Goal: Check status: Check status

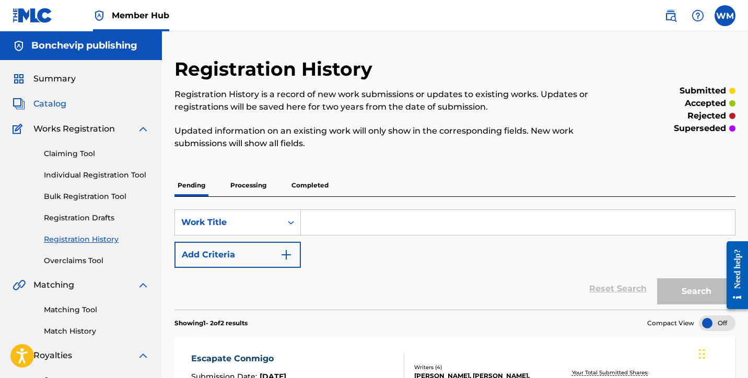
click at [58, 104] on span "Catalog" at bounding box center [49, 104] width 33 height 13
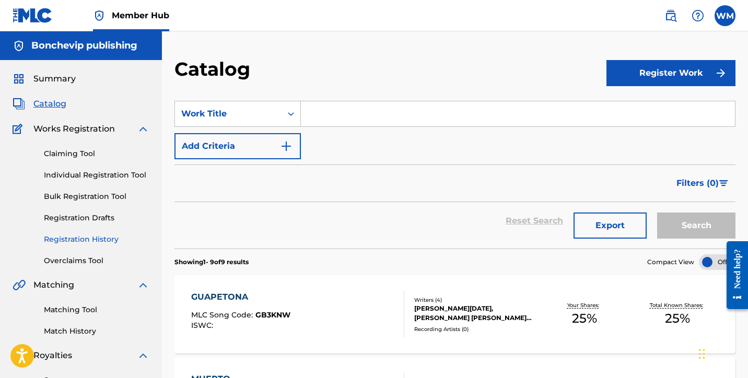
click at [104, 242] on link "Registration History" at bounding box center [96, 239] width 105 height 11
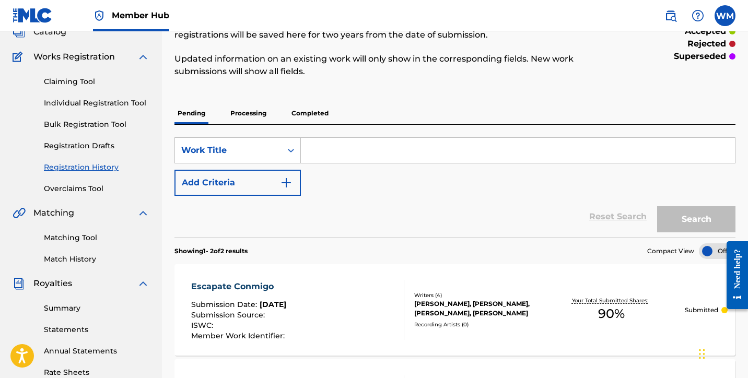
scroll to position [82, 0]
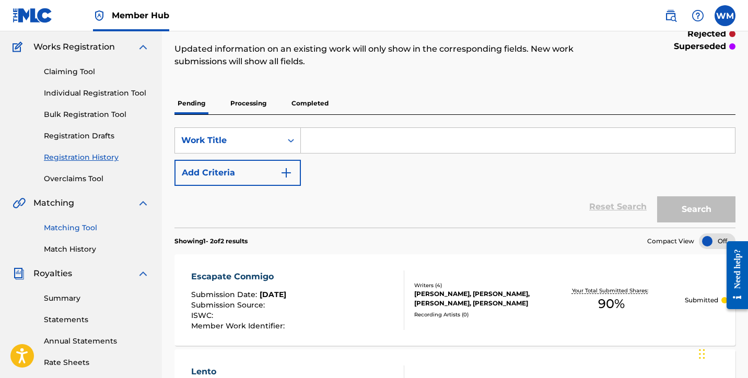
click at [72, 229] on link "Matching Tool" at bounding box center [96, 227] width 105 height 11
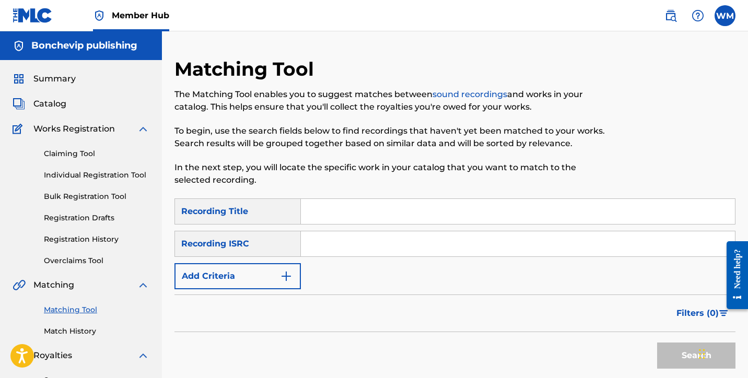
click at [370, 207] on input "Search Form" at bounding box center [518, 211] width 434 height 25
type input "tato"
click at [290, 252] on div "Recording ISRC" at bounding box center [237, 244] width 126 height 26
click at [289, 281] on img "Search Form" at bounding box center [286, 276] width 13 height 13
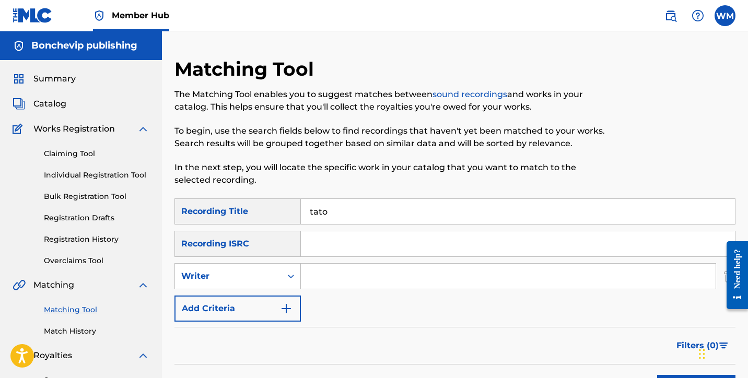
click at [338, 276] on input "Search Form" at bounding box center [508, 276] width 415 height 25
type input "[PERSON_NAME]"
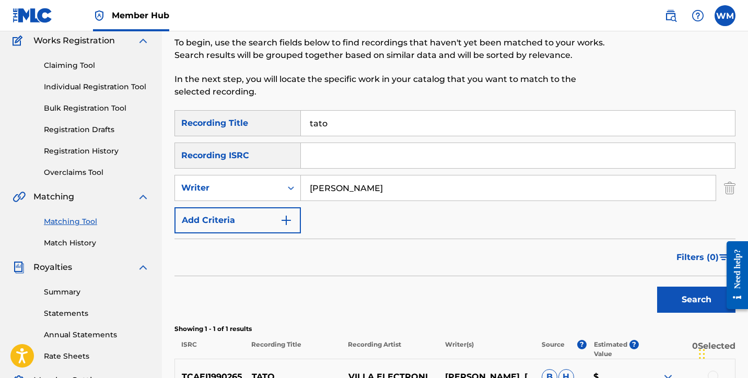
scroll to position [170, 0]
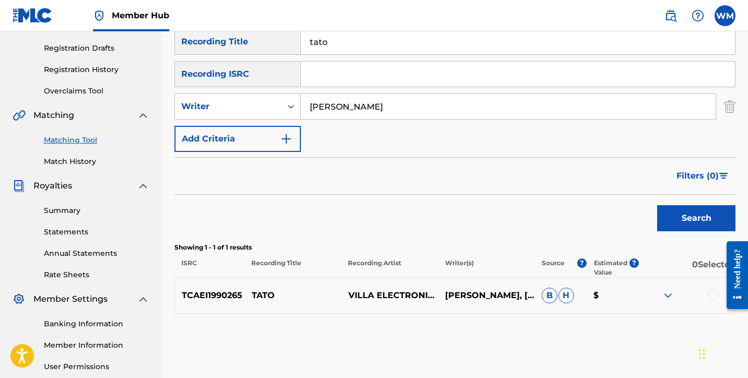
click at [714, 293] on div at bounding box center [713, 294] width 10 height 10
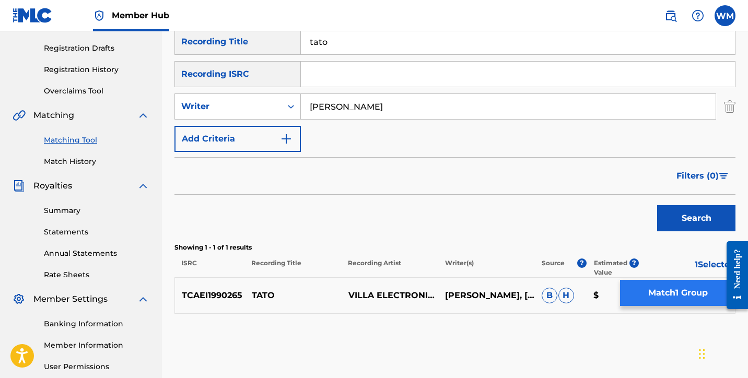
click at [690, 294] on button "Match 1 Group" at bounding box center [677, 293] width 115 height 26
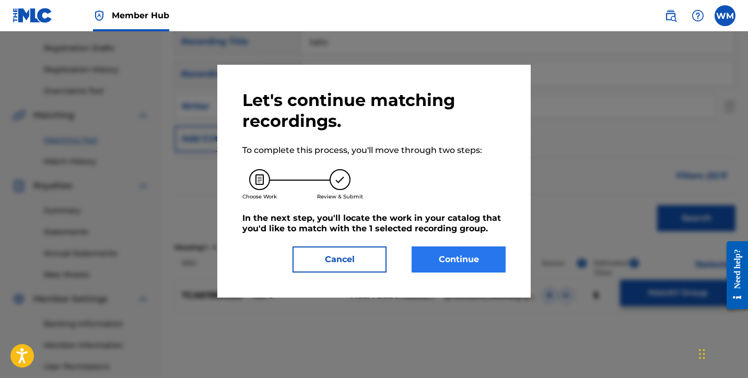
click at [495, 255] on button "Continue" at bounding box center [458, 259] width 94 height 26
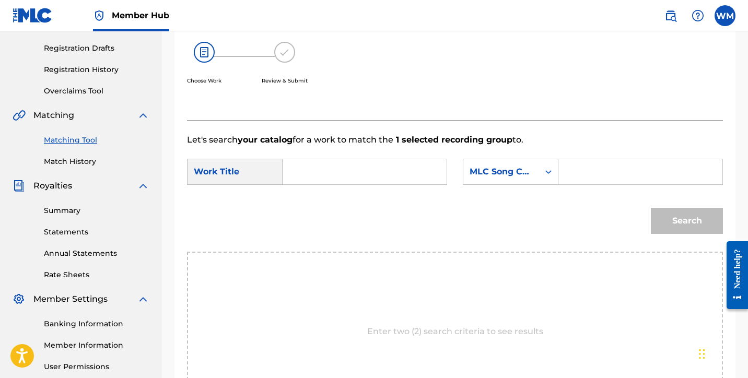
click at [334, 163] on input "Search Form" at bounding box center [364, 171] width 146 height 25
type input "tato"
click at [497, 169] on div "MLC Song Code" at bounding box center [500, 172] width 63 height 13
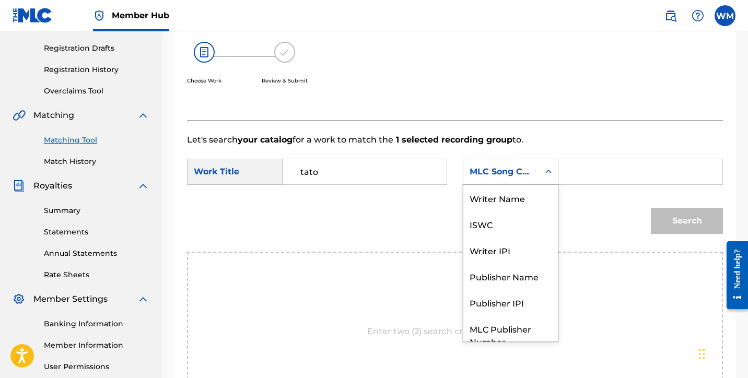
scroll to position [39, 0]
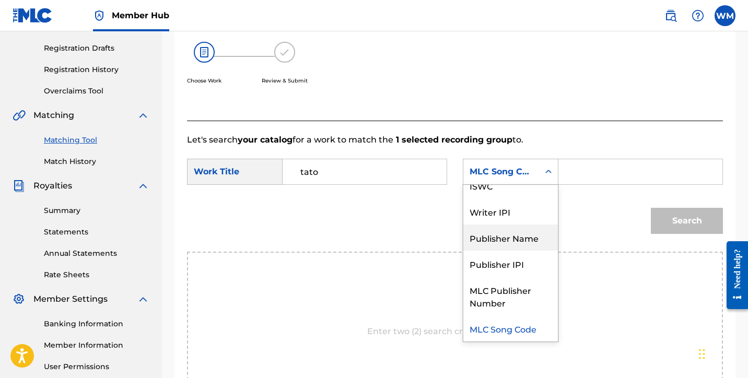
click at [512, 239] on div "Publisher Name" at bounding box center [510, 238] width 95 height 26
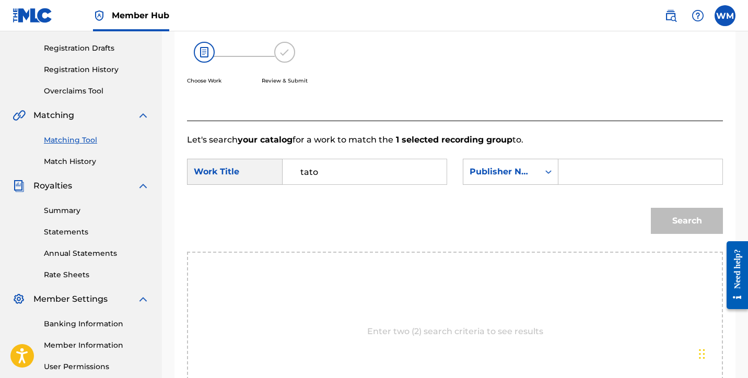
click at [585, 178] on input "Search Form" at bounding box center [640, 171] width 146 height 25
click at [687, 221] on button "Search" at bounding box center [687, 221] width 72 height 26
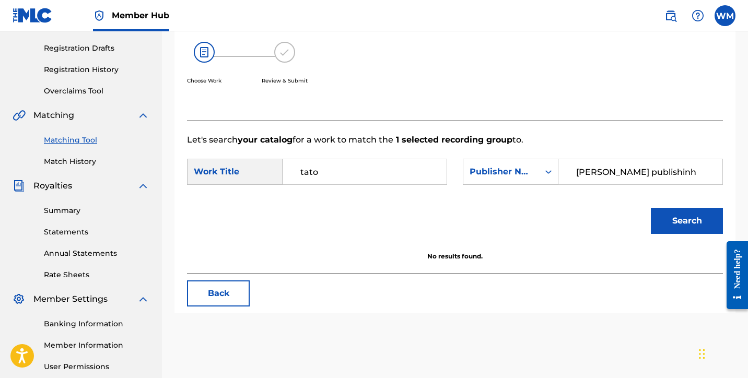
type input "[PERSON_NAME] publishinh"
click at [687, 221] on button "Search" at bounding box center [687, 221] width 72 height 26
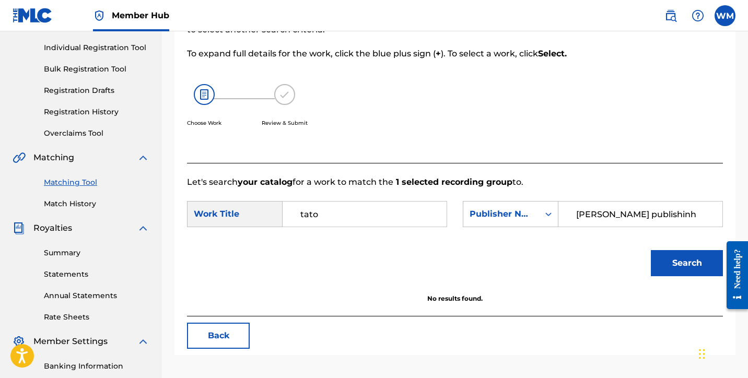
scroll to position [0, 0]
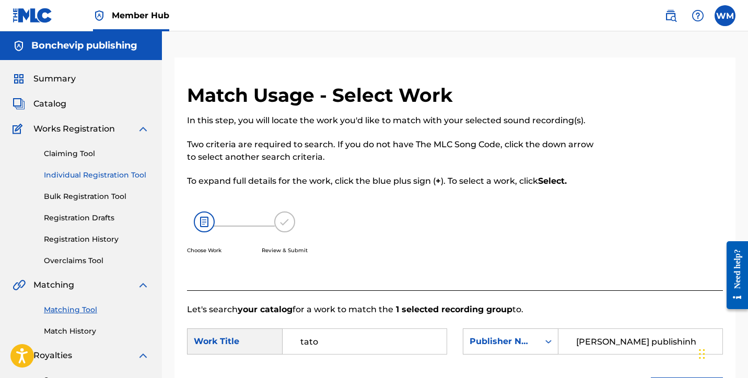
click at [82, 175] on link "Individual Registration Tool" at bounding box center [96, 175] width 105 height 11
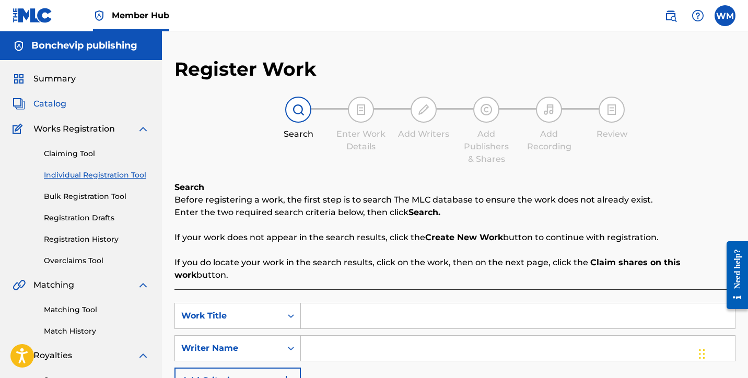
click at [47, 104] on span "Catalog" at bounding box center [49, 104] width 33 height 13
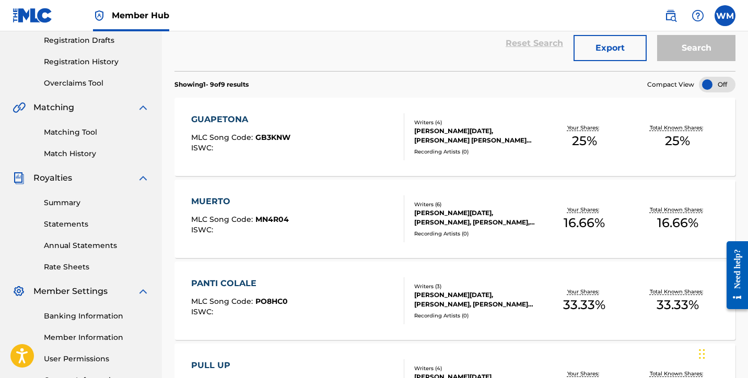
scroll to position [168, 0]
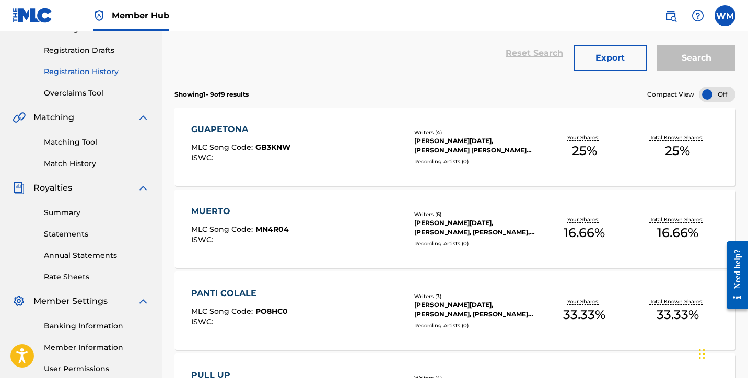
click at [92, 72] on link "Registration History" at bounding box center [96, 71] width 105 height 11
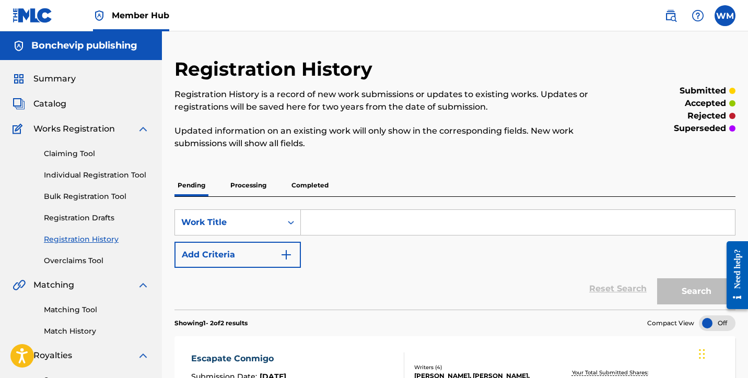
click at [242, 182] on p "Processing" at bounding box center [248, 185] width 42 height 22
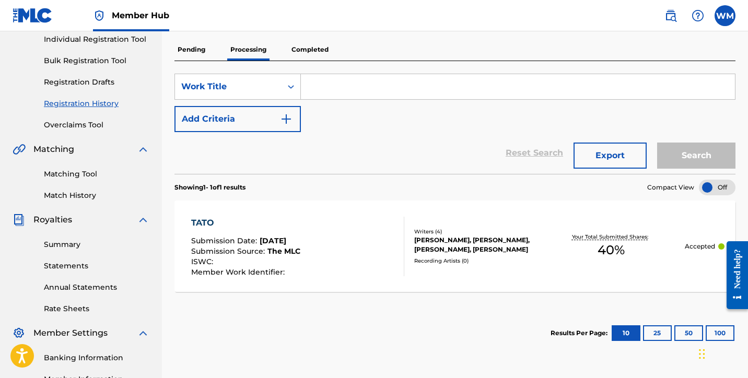
scroll to position [138, 0]
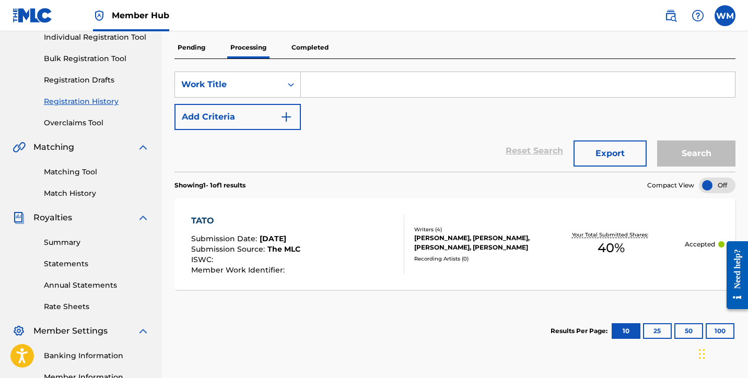
click at [315, 46] on p "Completed" at bounding box center [309, 48] width 43 height 22
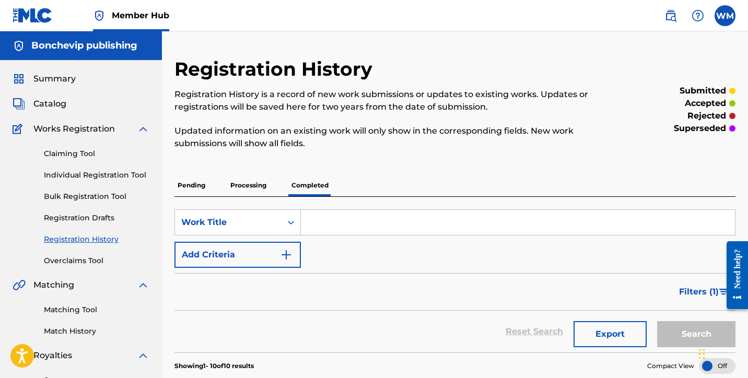
click at [249, 182] on p "Processing" at bounding box center [248, 185] width 42 height 22
